Goal: Information Seeking & Learning: Learn about a topic

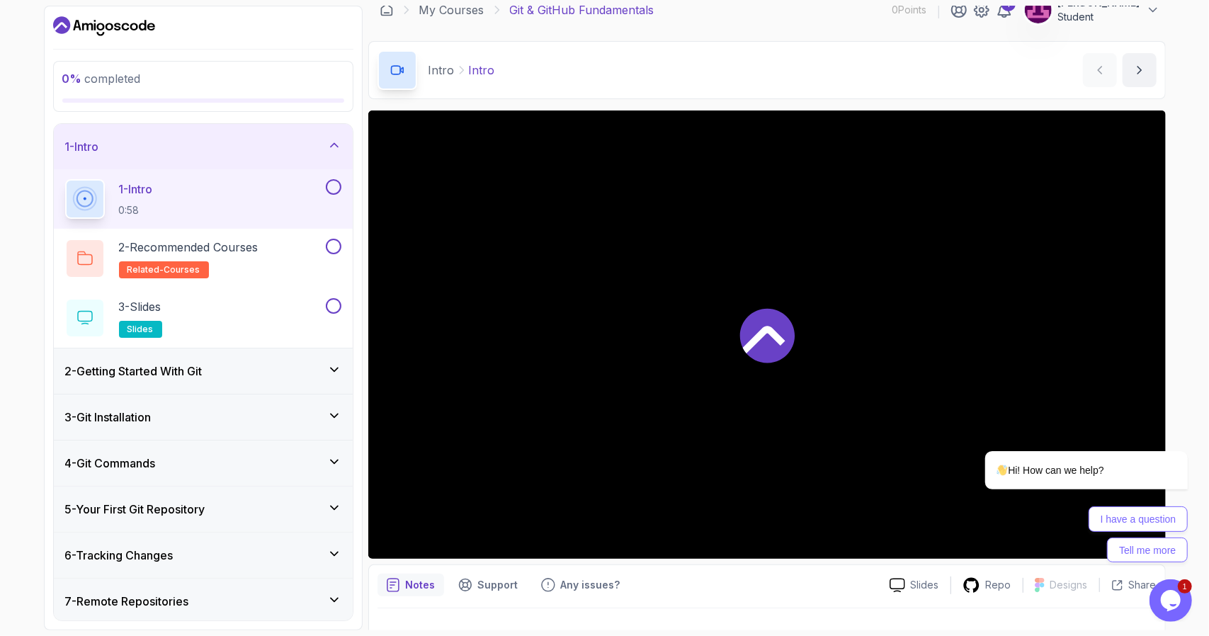
scroll to position [42, 0]
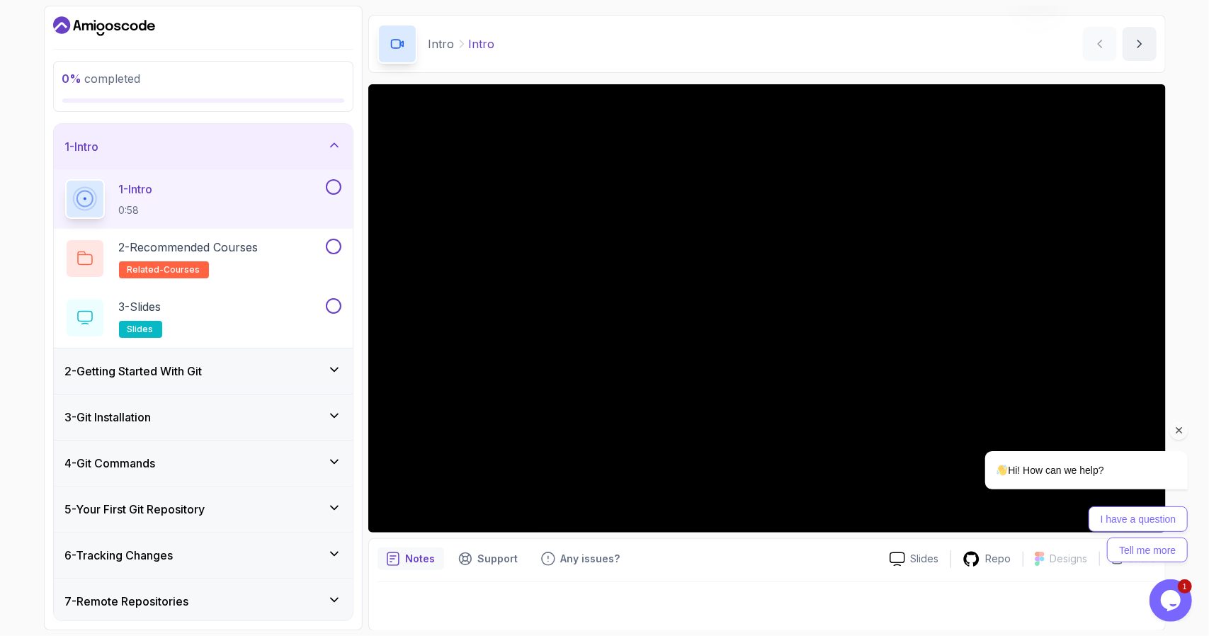
click at [1177, 424] on icon "Chat attention grabber" at bounding box center [1178, 429] width 13 height 13
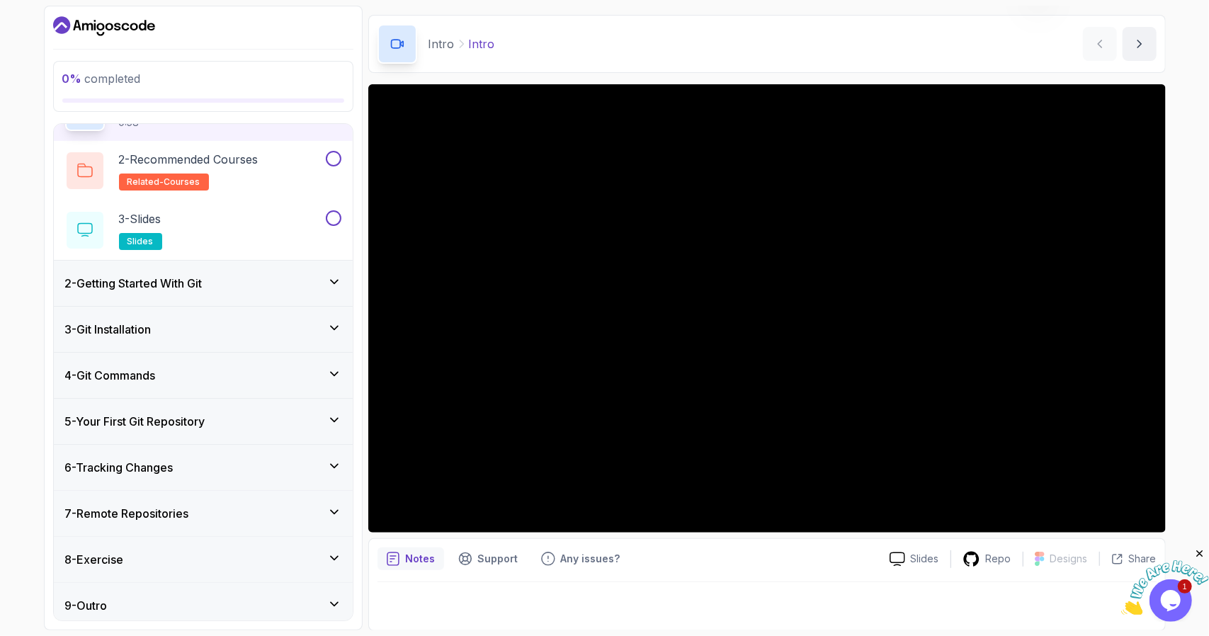
scroll to position [92, 0]
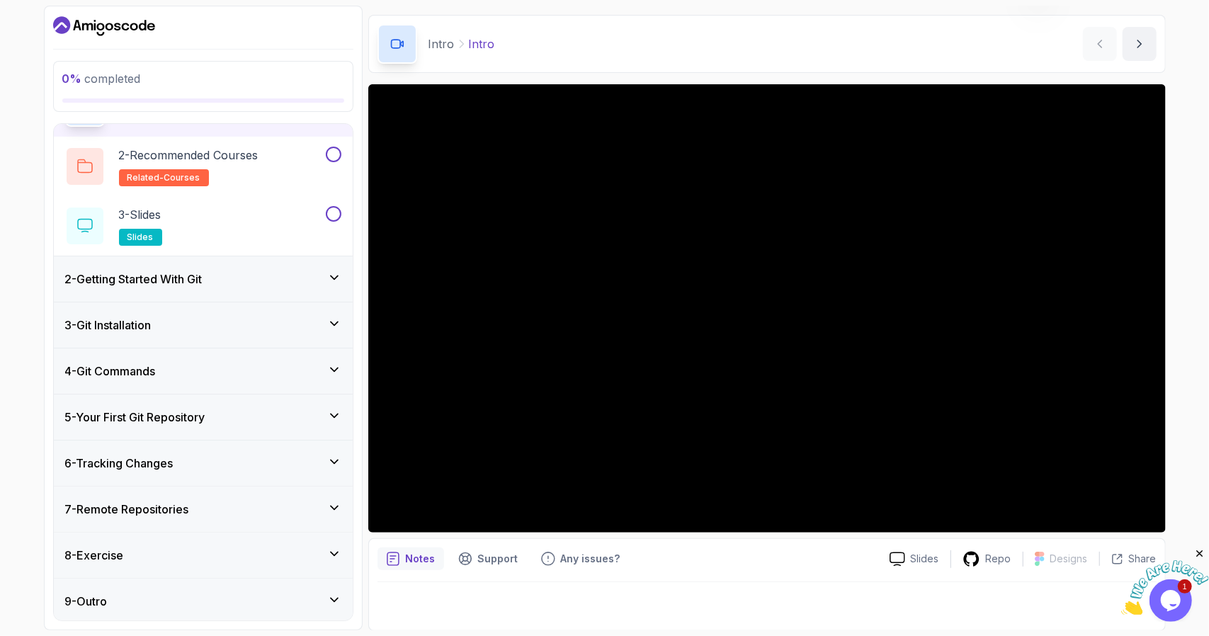
click at [332, 460] on icon at bounding box center [334, 462] width 7 height 4
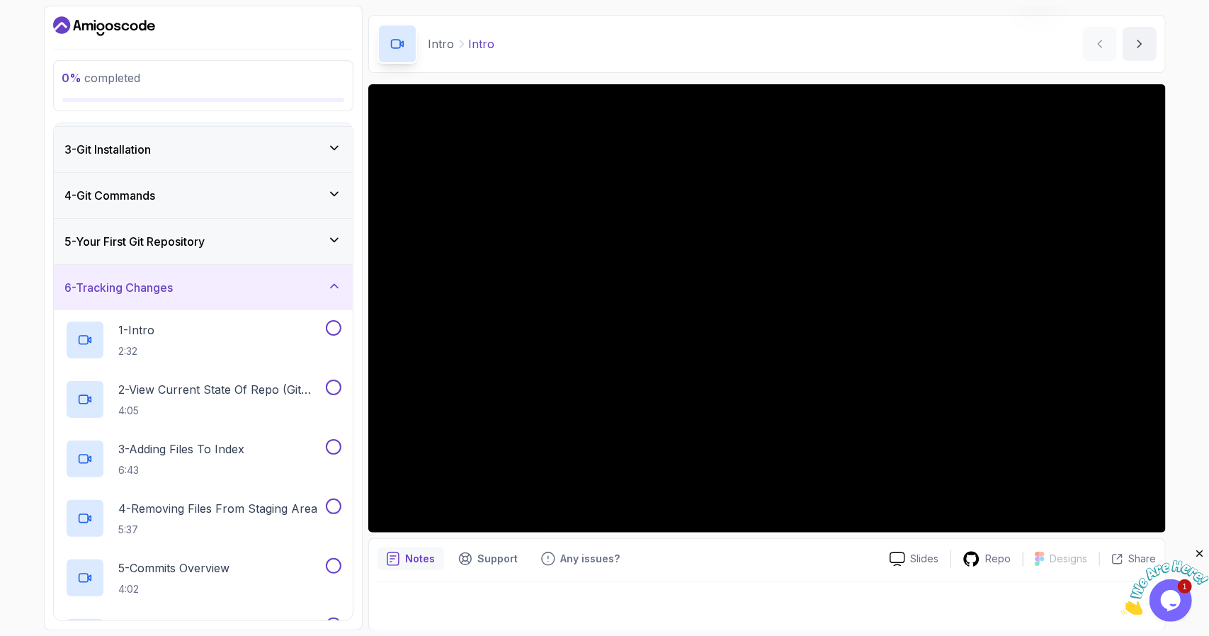
scroll to position [71, 0]
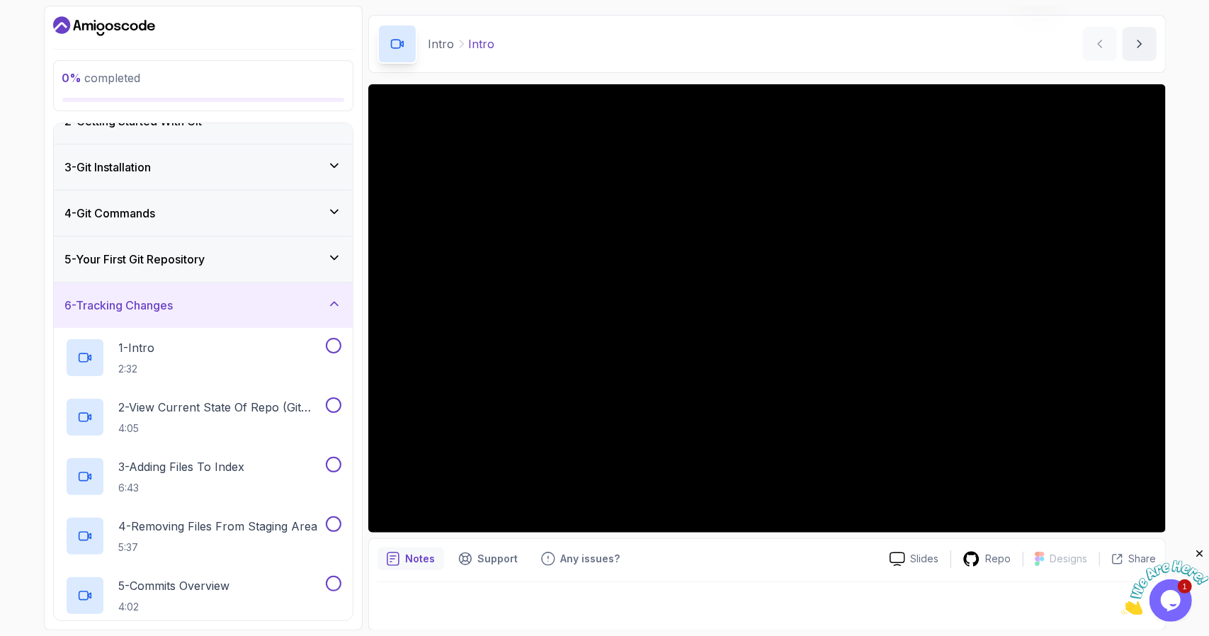
click at [333, 309] on icon at bounding box center [334, 304] width 14 height 14
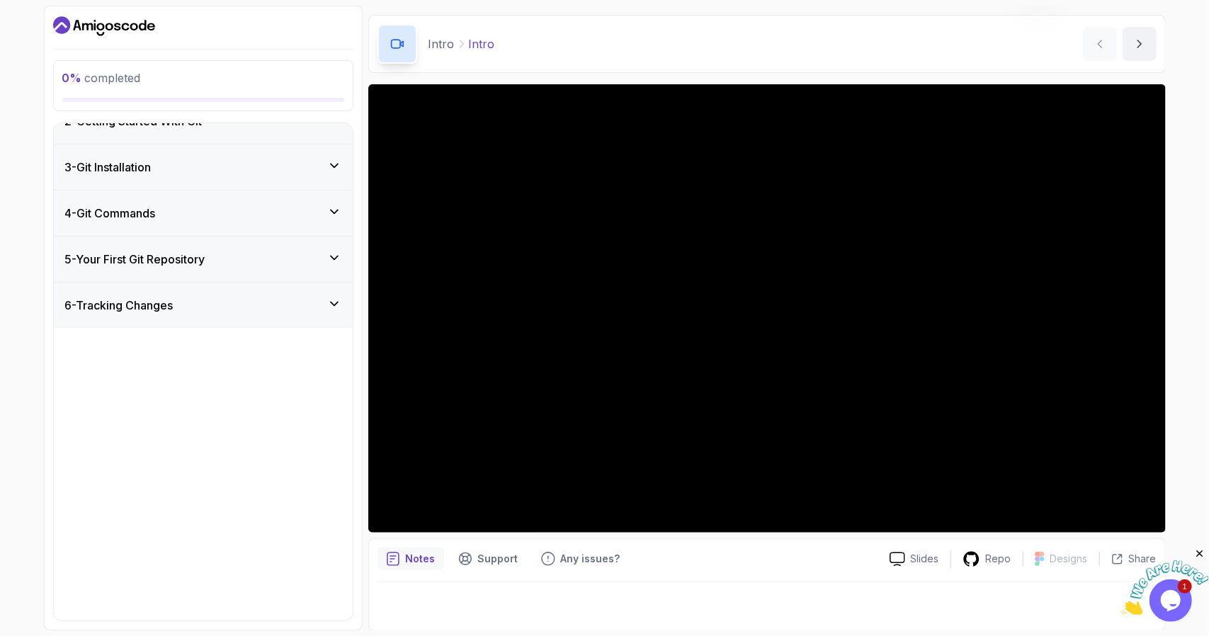
scroll to position [0, 0]
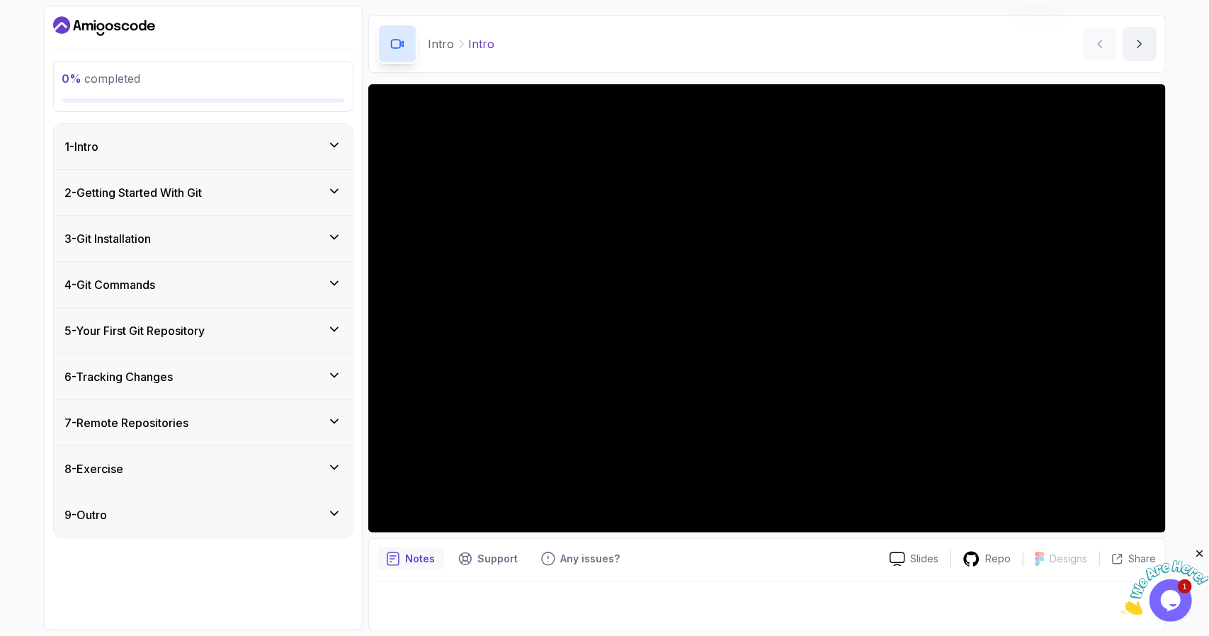
click at [336, 284] on icon at bounding box center [334, 283] width 14 height 14
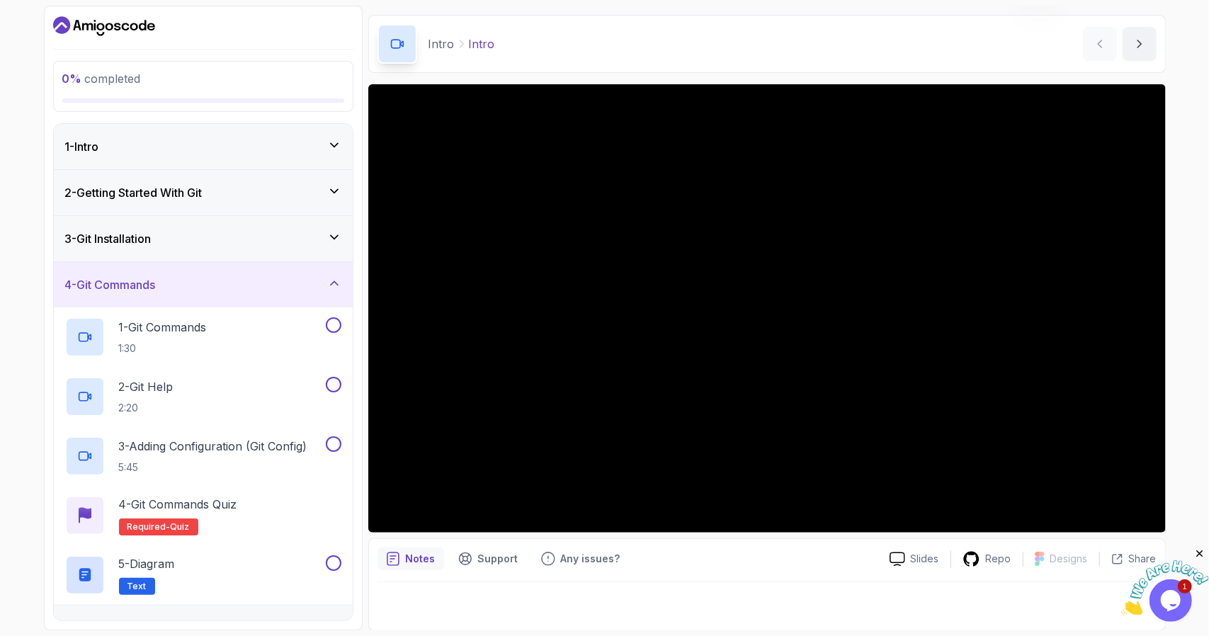
click at [336, 282] on icon at bounding box center [334, 283] width 7 height 4
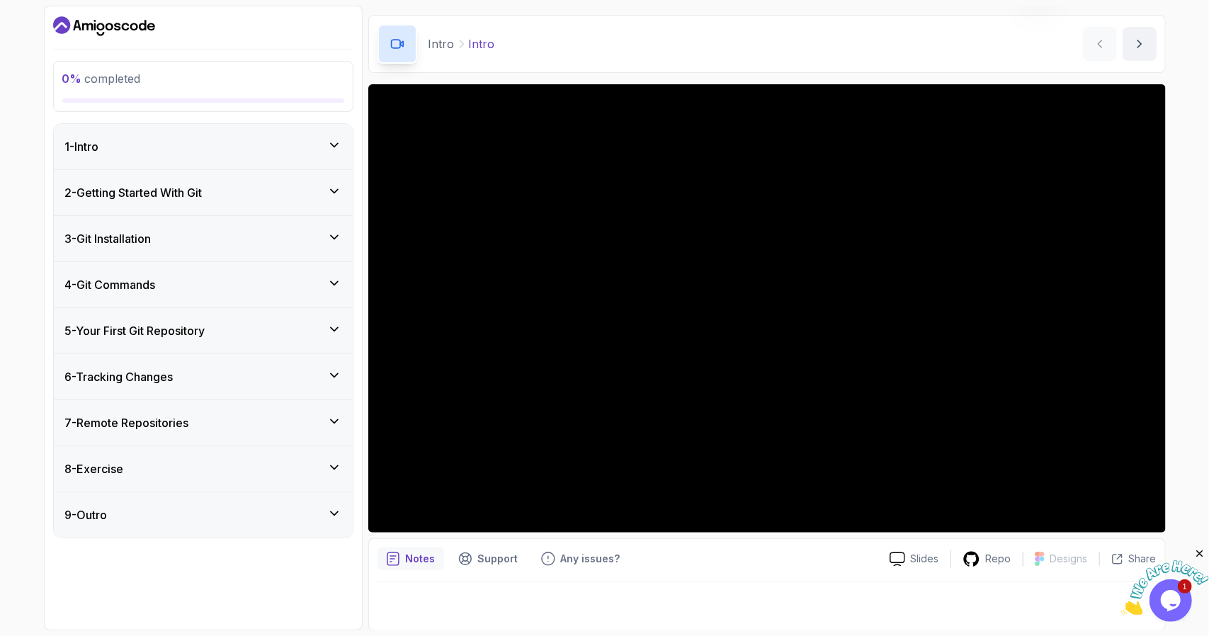
click at [329, 204] on div "2 - Getting Started With Git" at bounding box center [203, 192] width 299 height 45
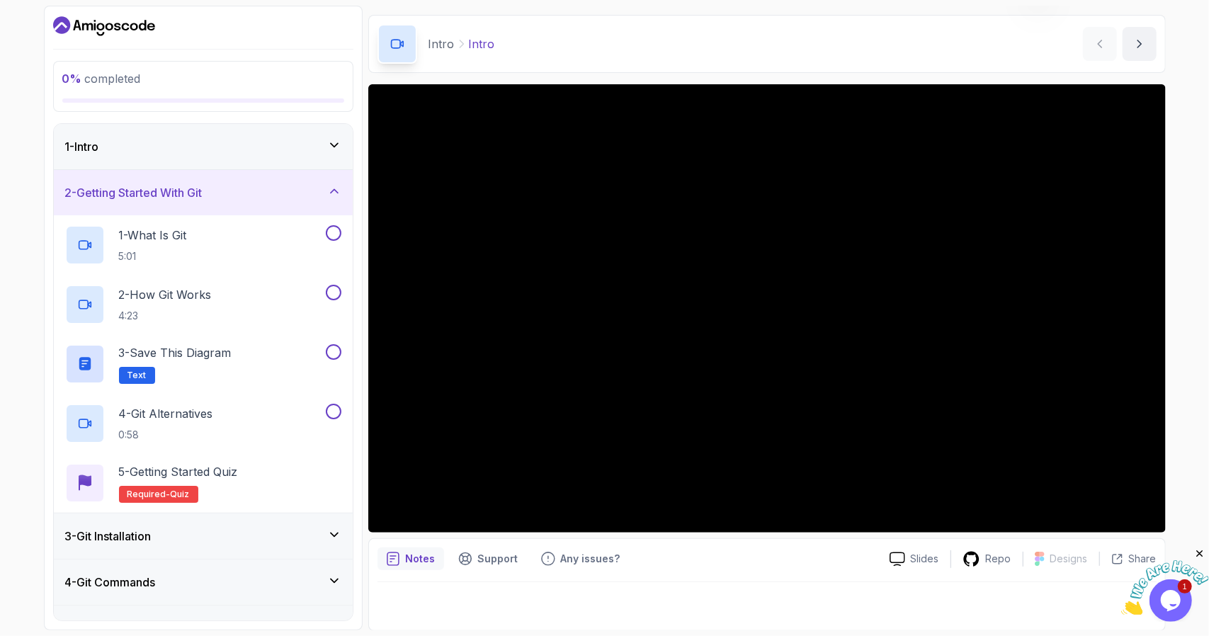
click at [340, 191] on icon at bounding box center [334, 191] width 14 height 14
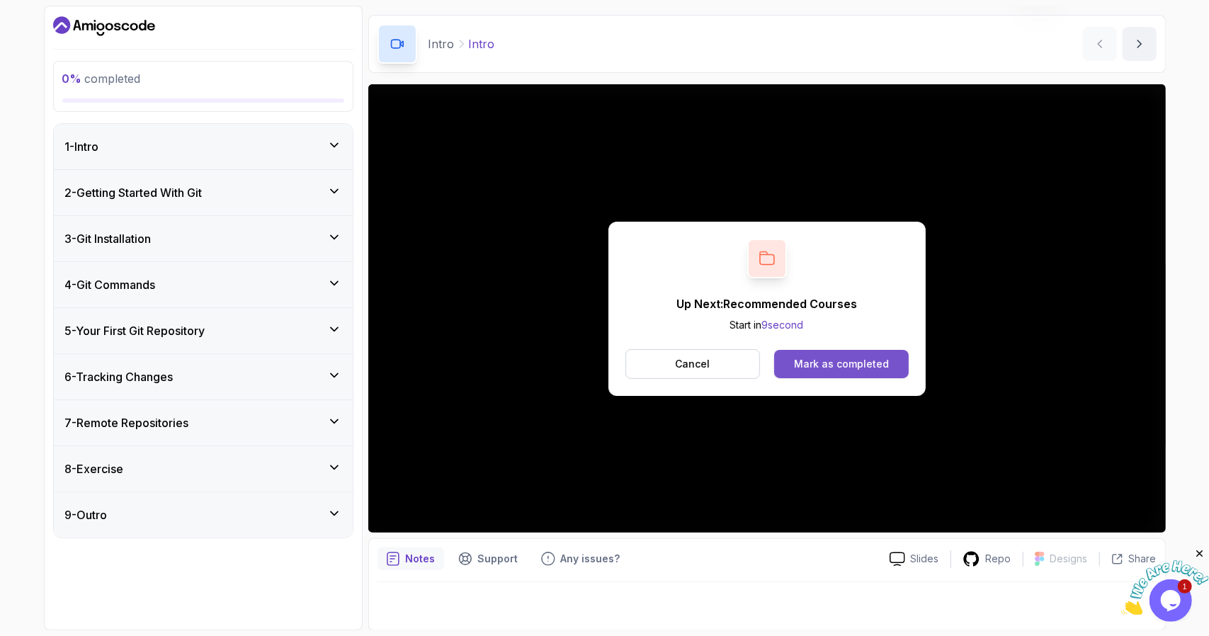
click at [832, 363] on div "Mark as completed" at bounding box center [841, 364] width 95 height 14
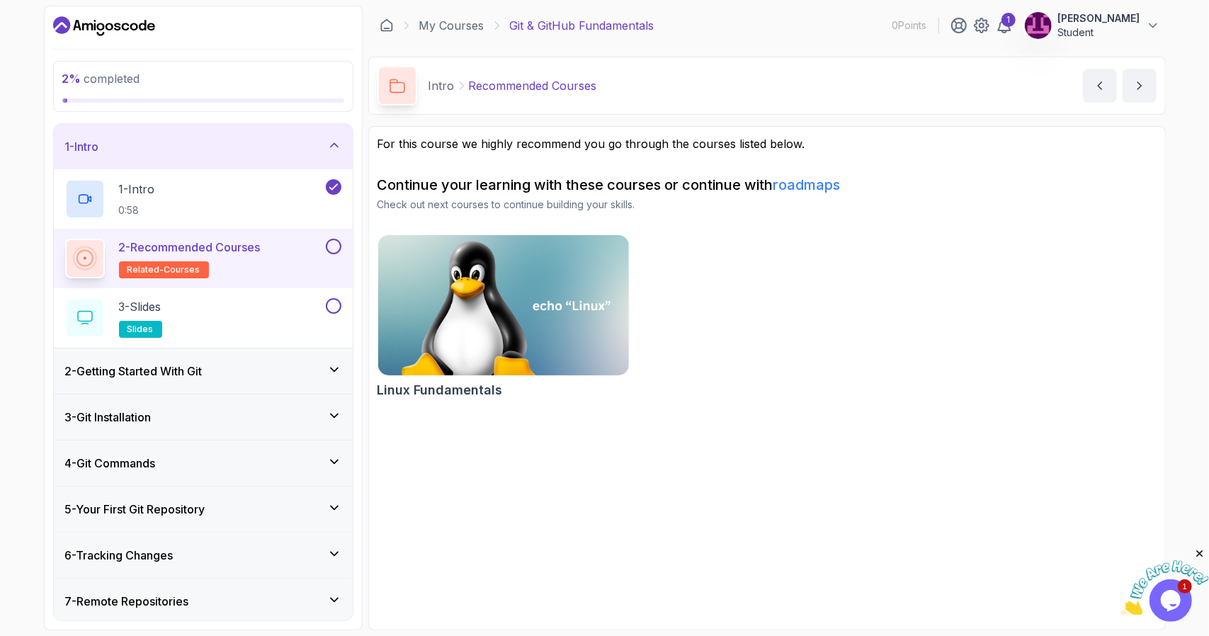
click at [338, 243] on button at bounding box center [334, 247] width 16 height 16
click at [339, 249] on icon at bounding box center [333, 246] width 13 height 14
click at [211, 314] on div "3 - Slides slides" at bounding box center [194, 318] width 258 height 40
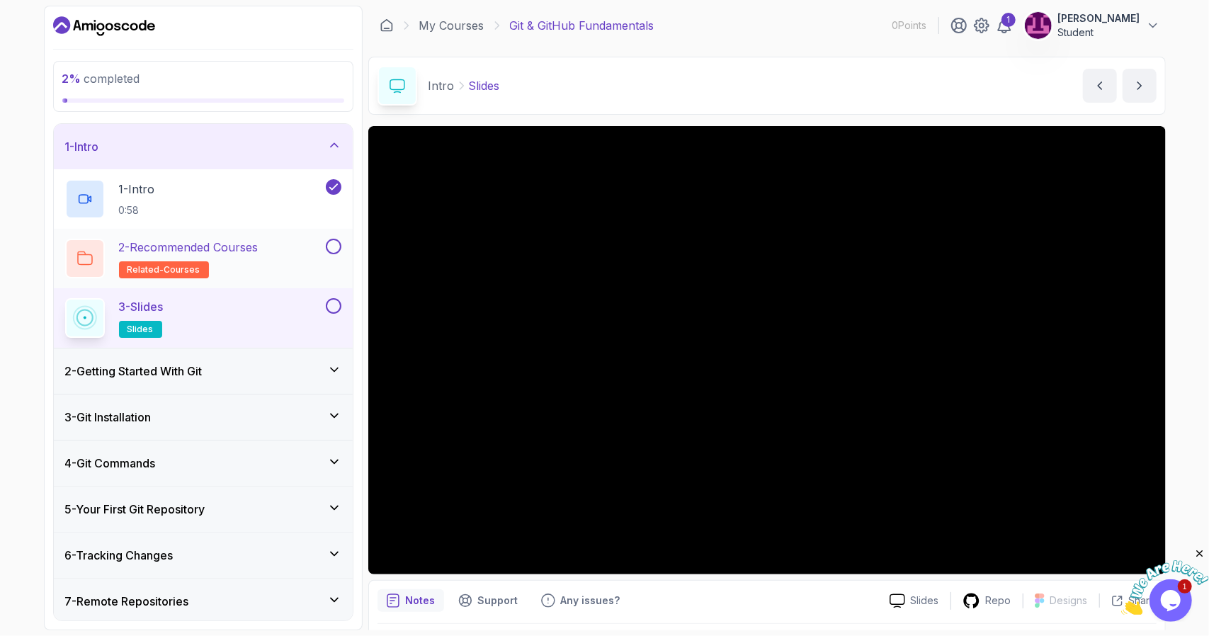
scroll to position [42, 0]
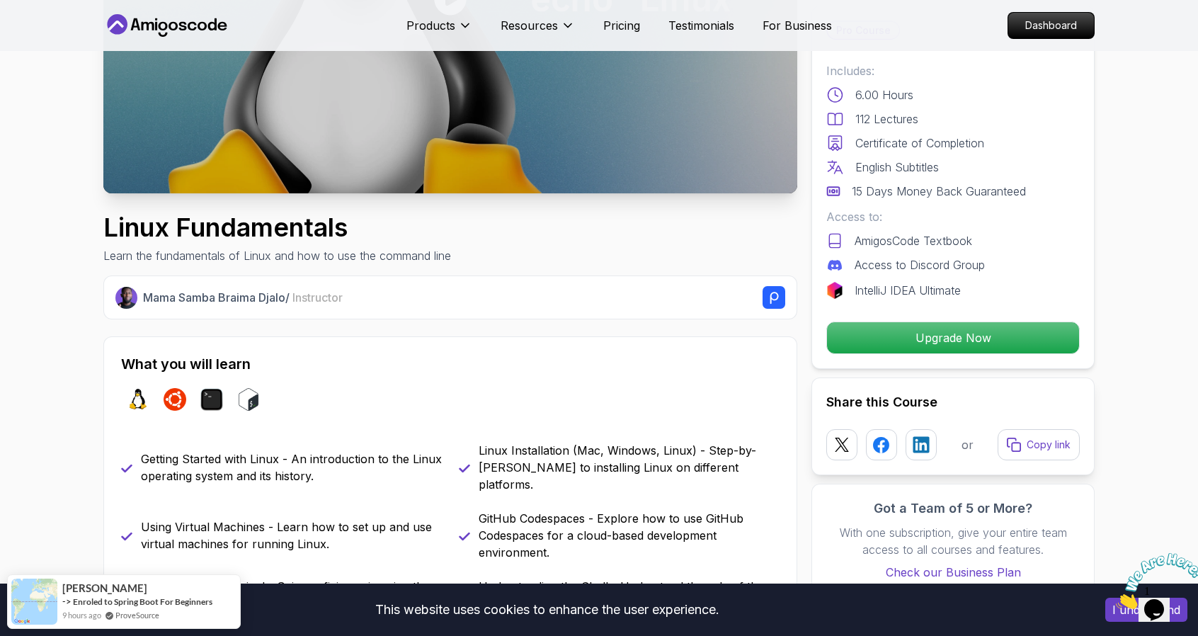
scroll to position [283, 0]
